Goal: Navigation & Orientation: Go to known website

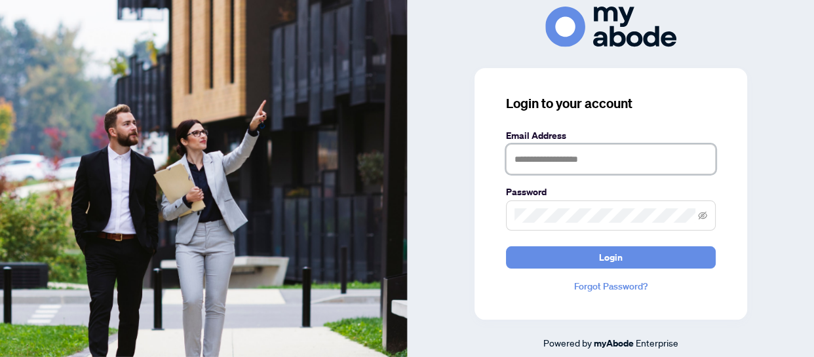
click at [622, 151] on input "text" at bounding box center [611, 159] width 210 height 30
type input "**********"
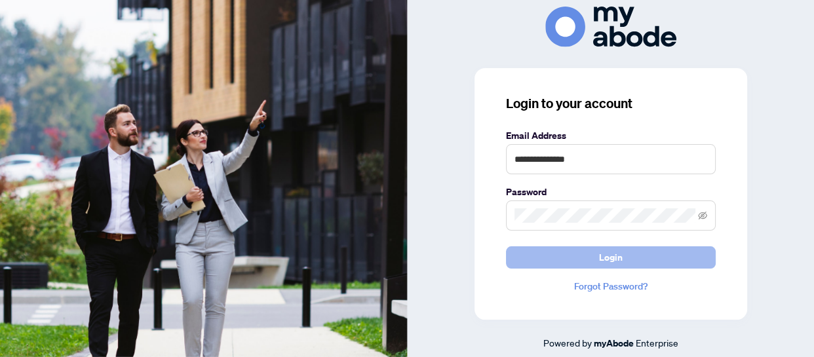
click at [670, 262] on button "Login" at bounding box center [611, 258] width 210 height 22
